Goal: Task Accomplishment & Management: Manage account settings

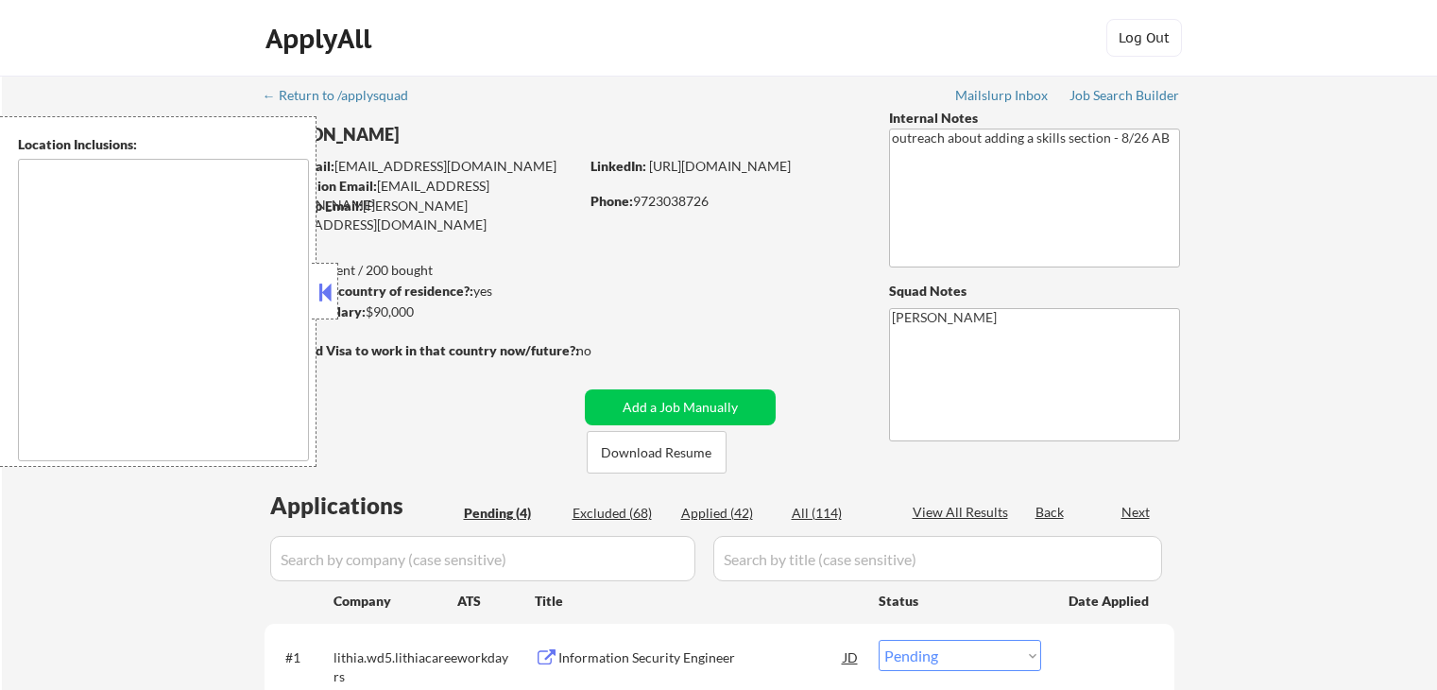
select select ""pending""
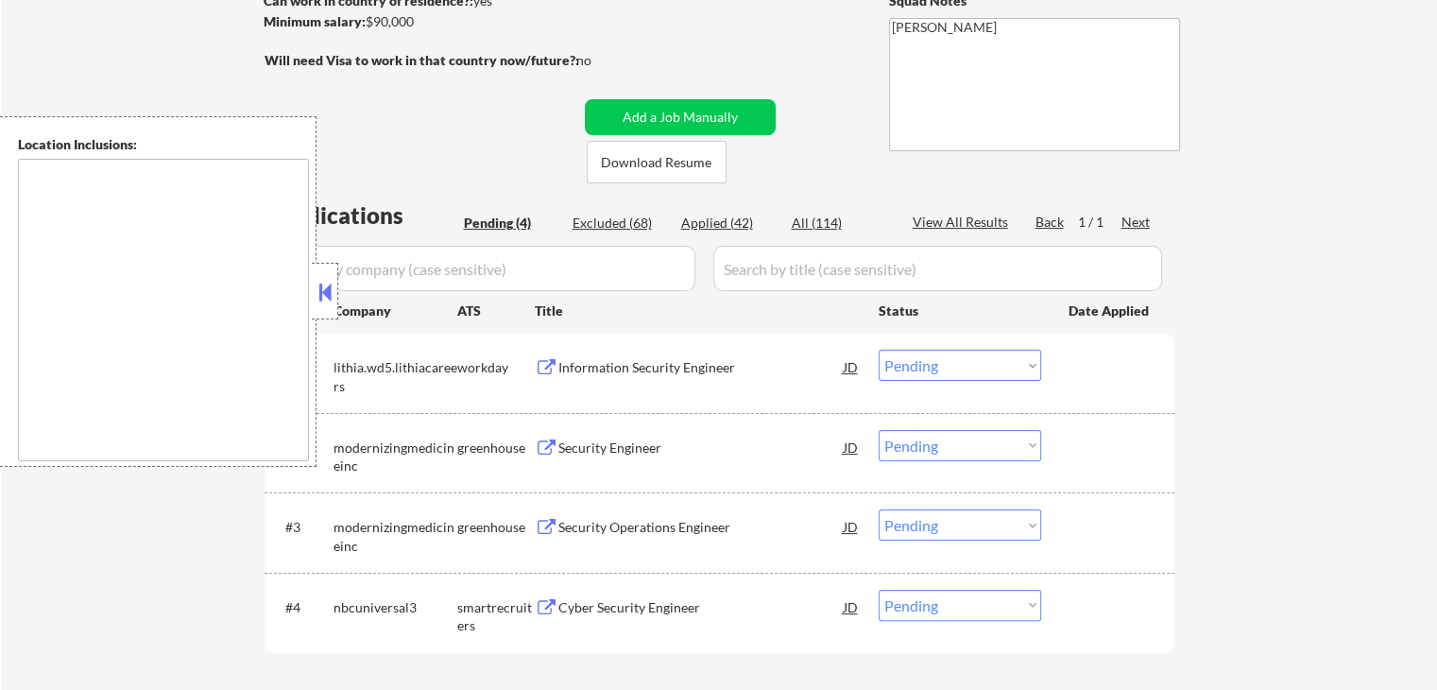
scroll to position [284, 0]
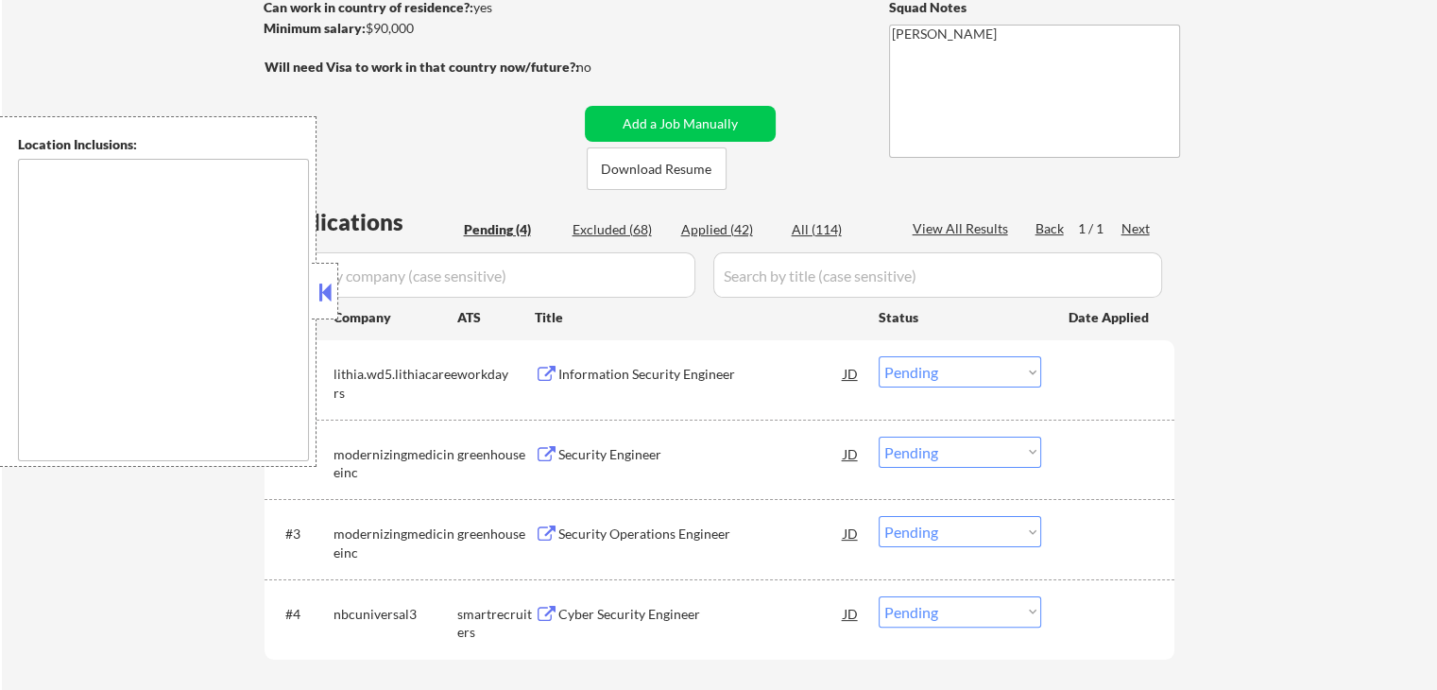
click at [545, 371] on button at bounding box center [547, 375] width 24 height 18
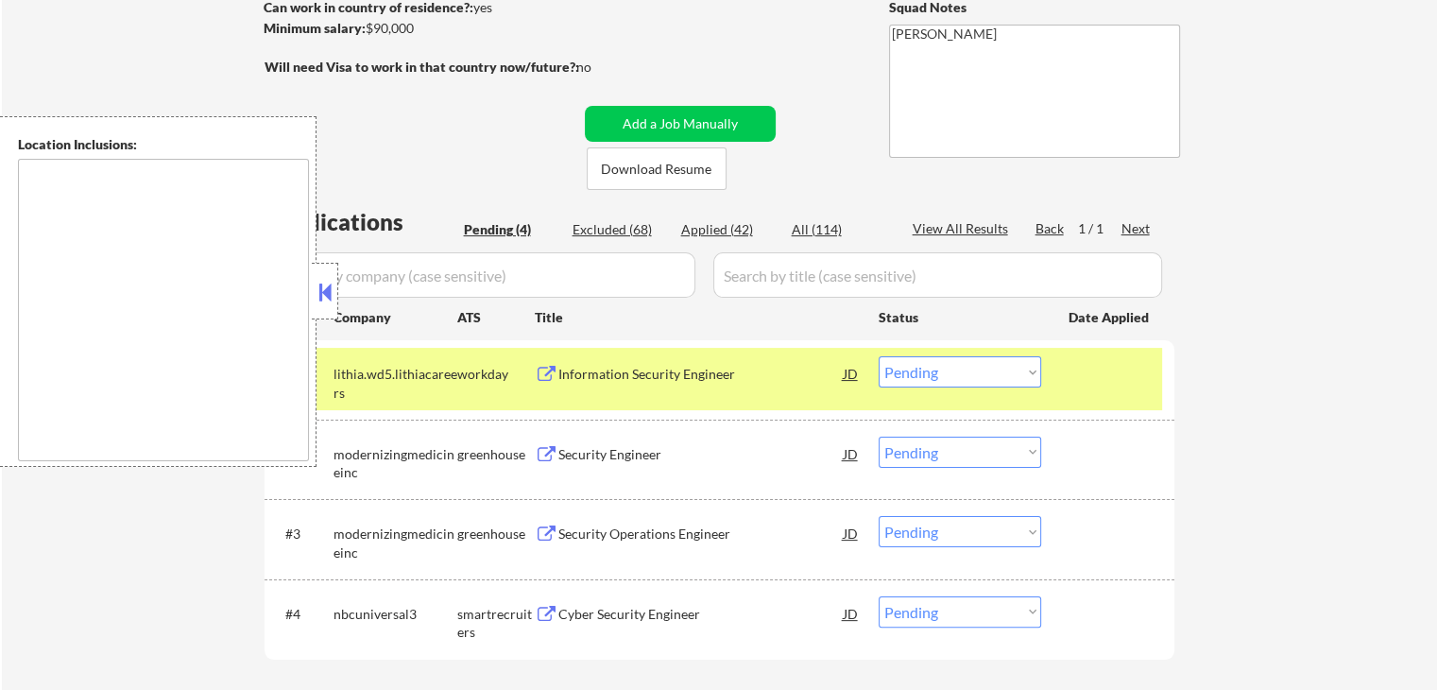
click at [983, 372] on select "Choose an option... Pending Applied Excluded (Questions) Excluded (Expired) Exc…" at bounding box center [960, 371] width 163 height 31
click at [879, 356] on select "Choose an option... Pending Applied Excluded (Questions) Excluded (Expired) Exc…" at bounding box center [960, 371] width 163 height 31
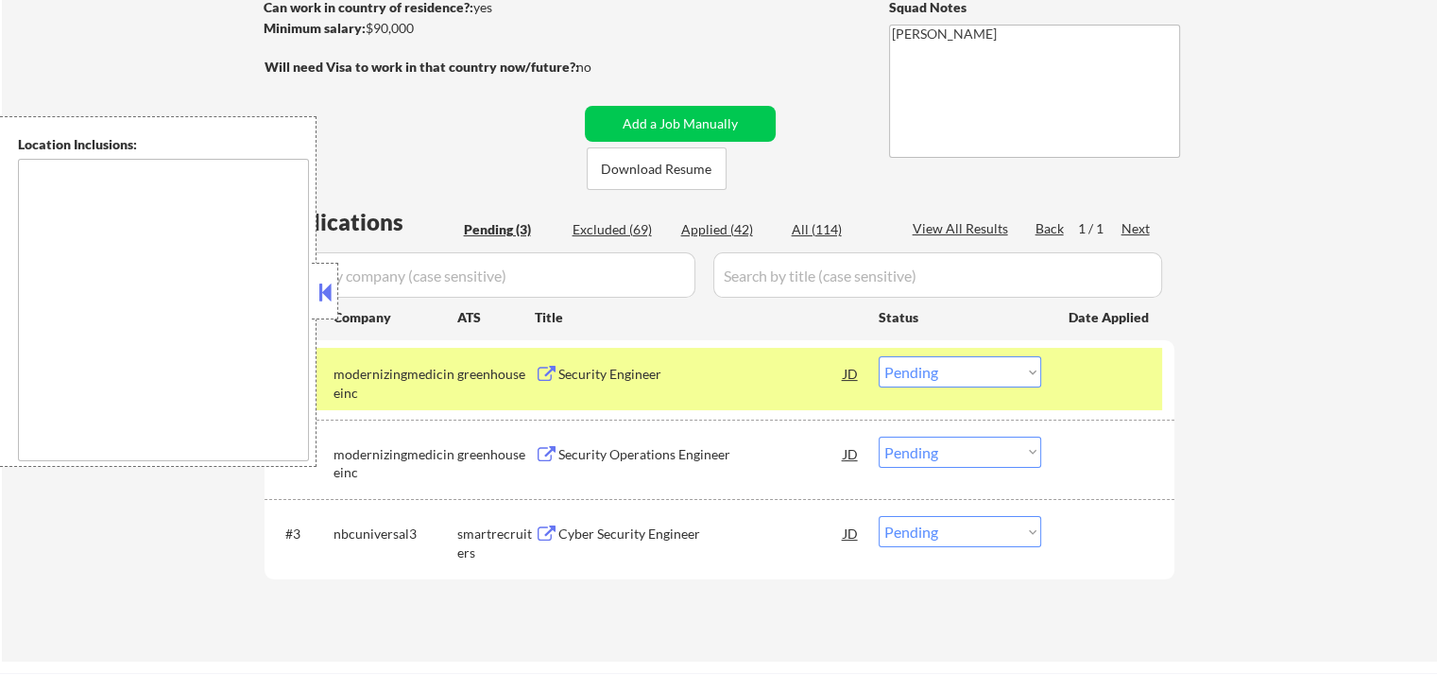
click at [545, 367] on button at bounding box center [547, 375] width 24 height 18
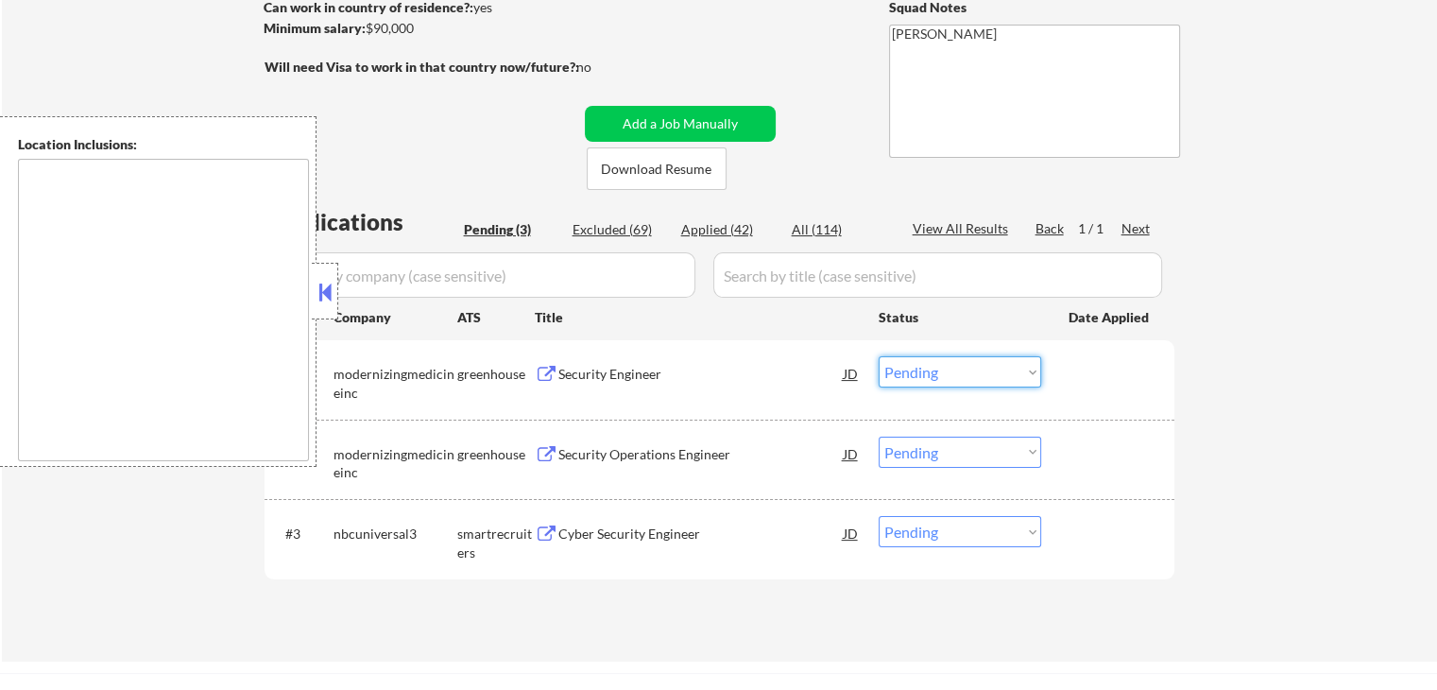
click at [934, 374] on select "Choose an option... Pending Applied Excluded (Questions) Excluded (Expired) Exc…" at bounding box center [960, 371] width 163 height 31
click at [879, 356] on select "Choose an option... Pending Applied Excluded (Questions) Excluded (Expired) Exc…" at bounding box center [960, 371] width 163 height 31
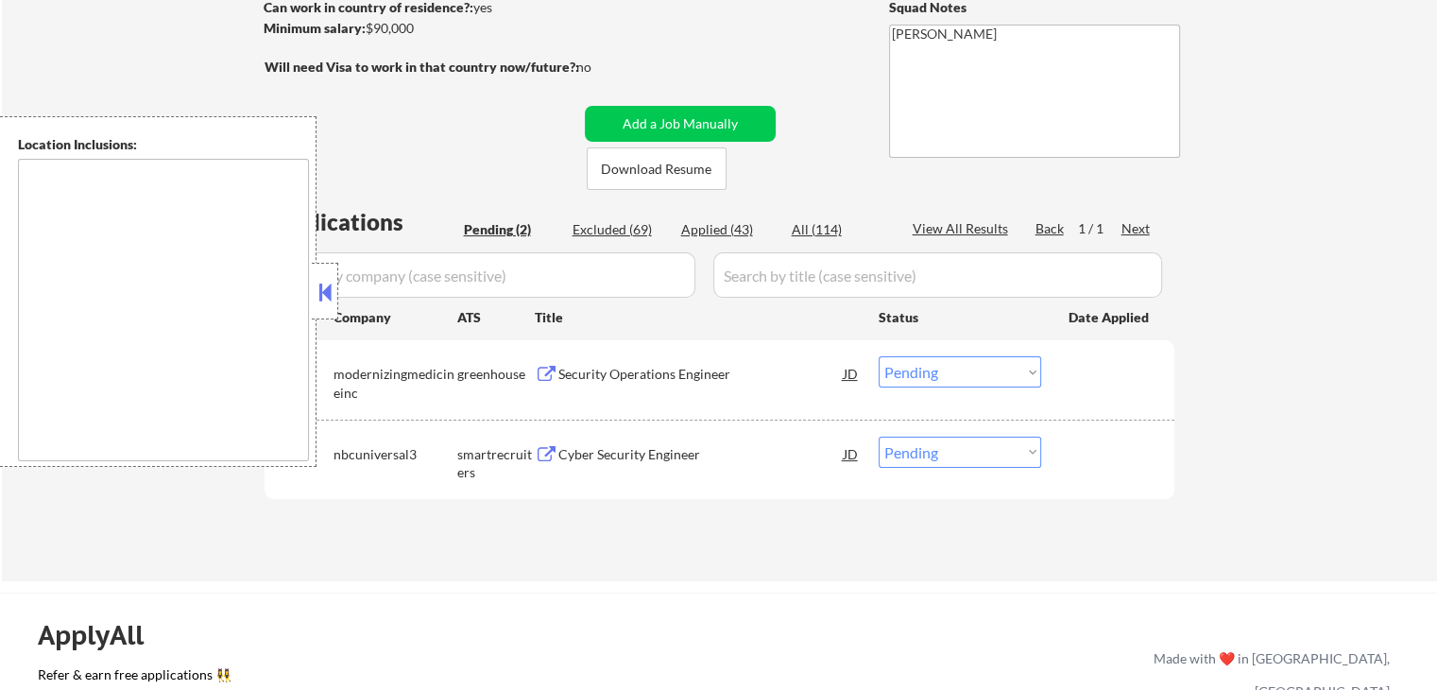
click at [554, 375] on button at bounding box center [547, 375] width 24 height 18
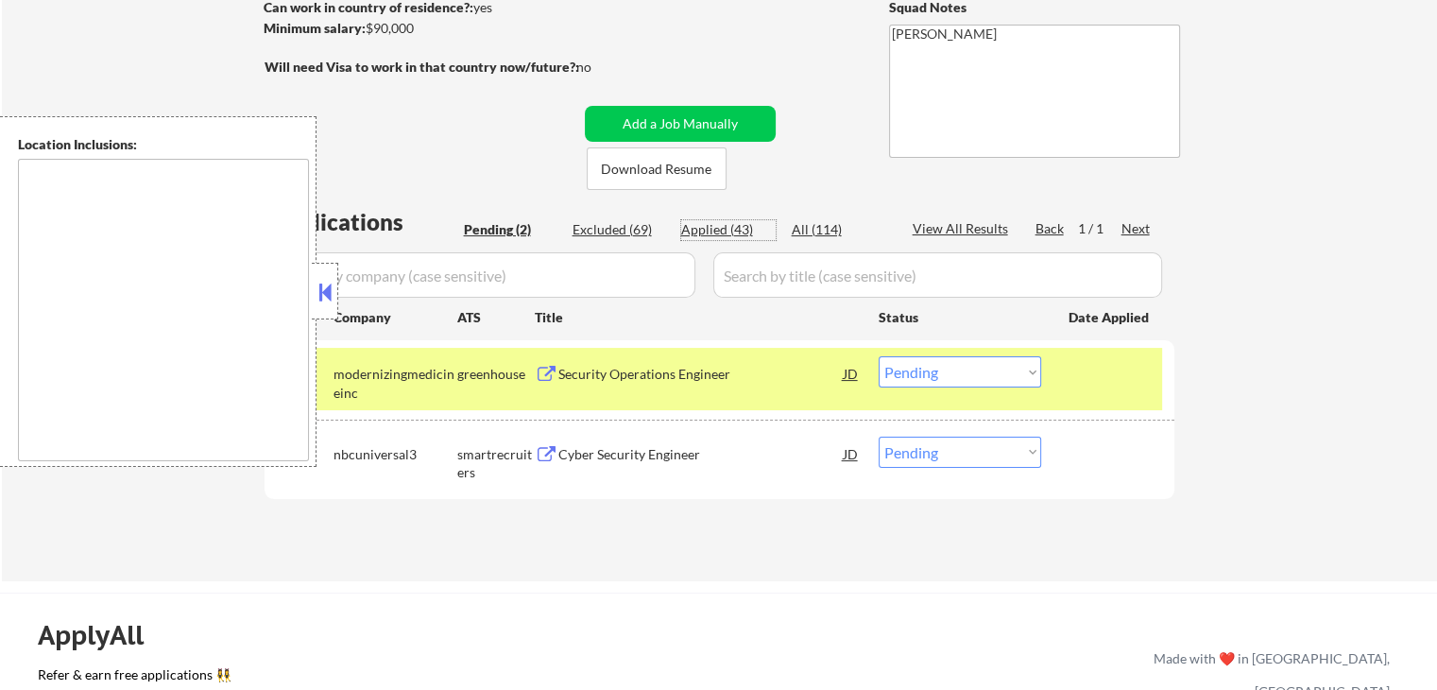
click at [714, 231] on div "Applied (43)" at bounding box center [728, 229] width 95 height 19
select select ""applied""
click at [503, 236] on div "Pending (2)" at bounding box center [511, 229] width 95 height 19
select select ""pending""
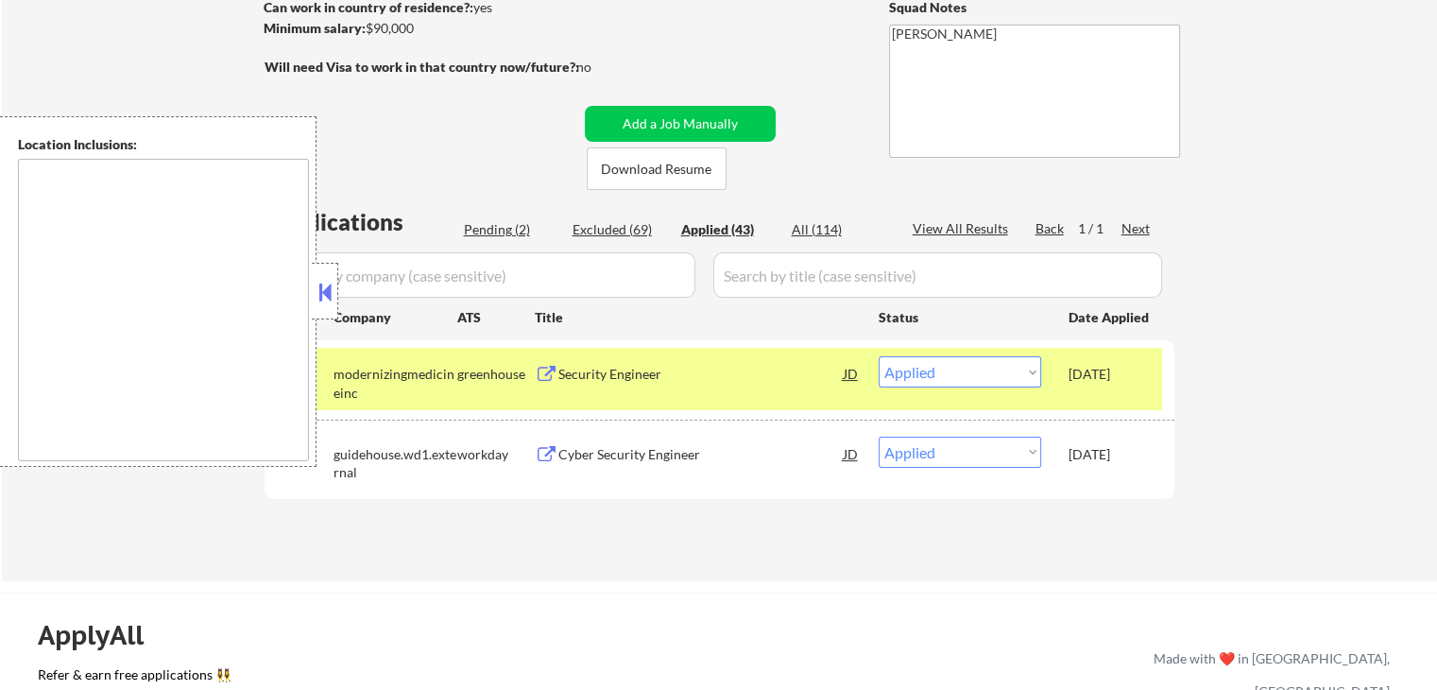
select select ""pending""
click at [955, 373] on select "Choose an option... Pending Applied Excluded (Questions) Excluded (Expired) Exc…" at bounding box center [960, 371] width 163 height 31
click at [879, 356] on select "Choose an option... Pending Applied Excluded (Questions) Excluded (Expired) Exc…" at bounding box center [960, 371] width 163 height 31
click at [561, 456] on div "Cyber Security Engineer" at bounding box center [701, 454] width 285 height 19
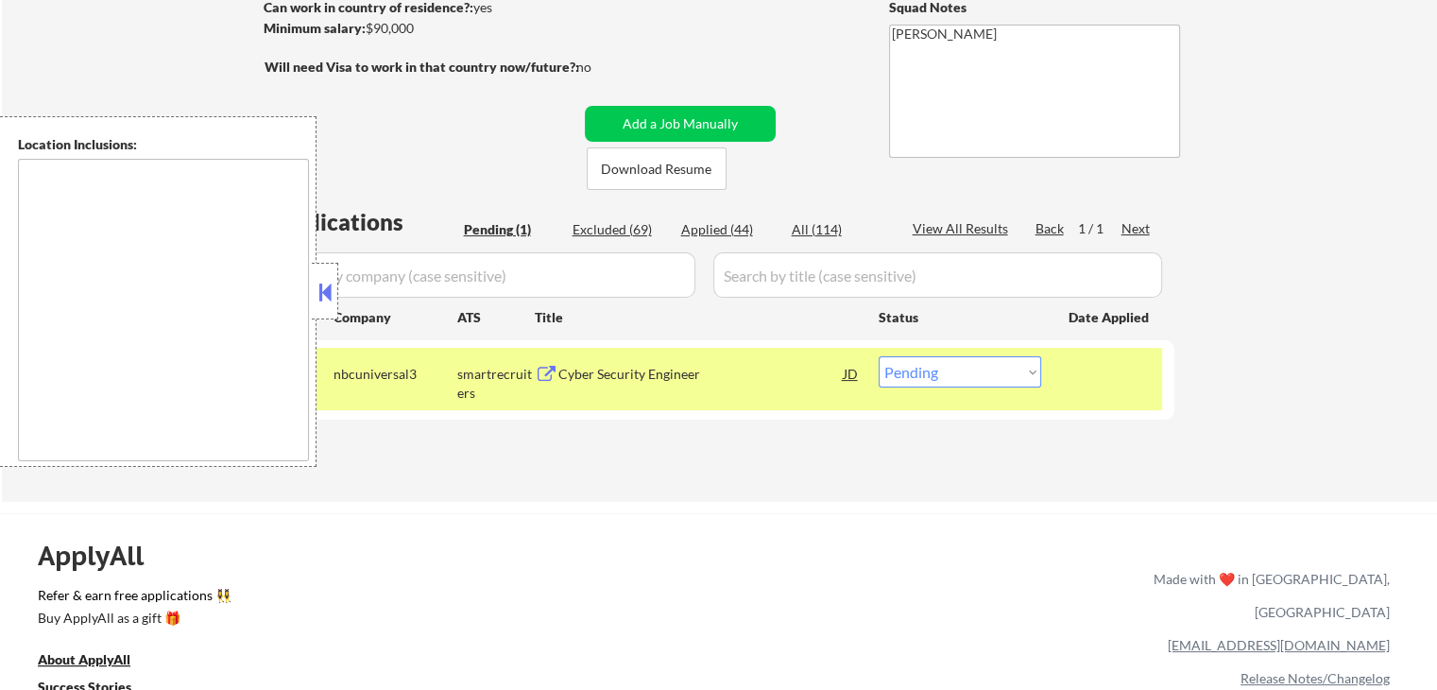
click at [947, 379] on select "Choose an option... Pending Applied Excluded (Questions) Excluded (Expired) Exc…" at bounding box center [960, 371] width 163 height 31
select select ""applied""
click at [879, 356] on select "Choose an option... Pending Applied Excluded (Questions) Excluded (Expired) Exc…" at bounding box center [960, 371] width 163 height 31
